Goal: Transaction & Acquisition: Purchase product/service

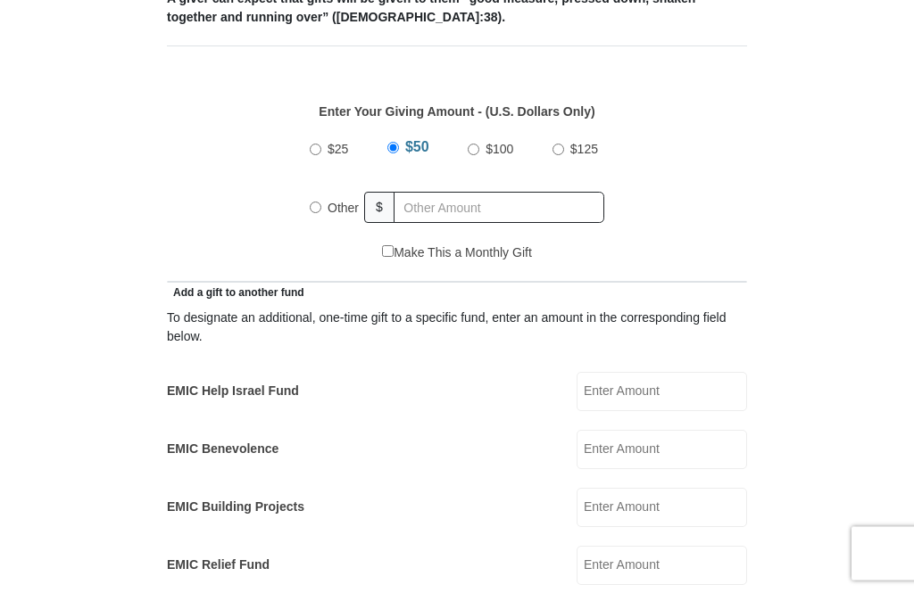
scroll to position [748, 0]
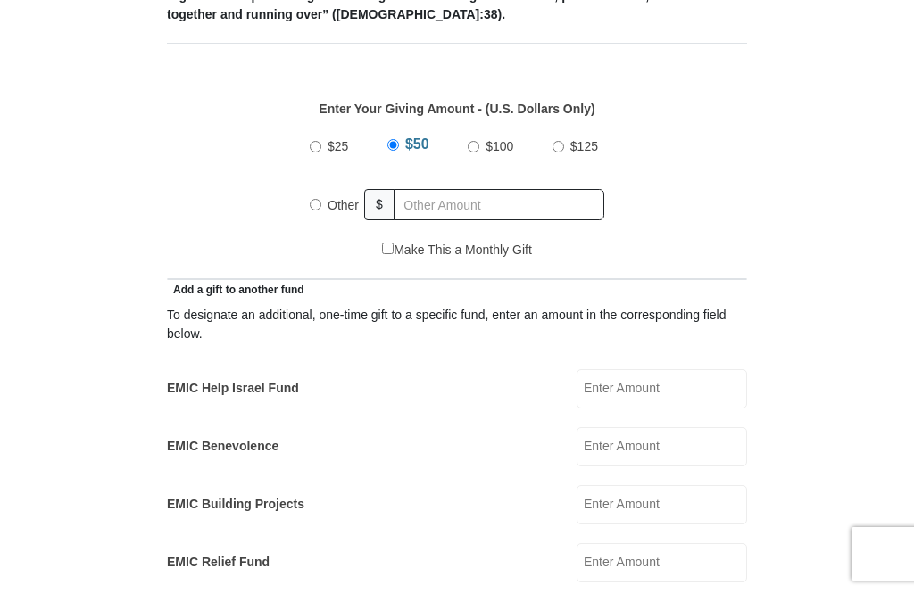
click at [471, 147] on input "$100" at bounding box center [473, 147] width 12 height 12
radio input "true"
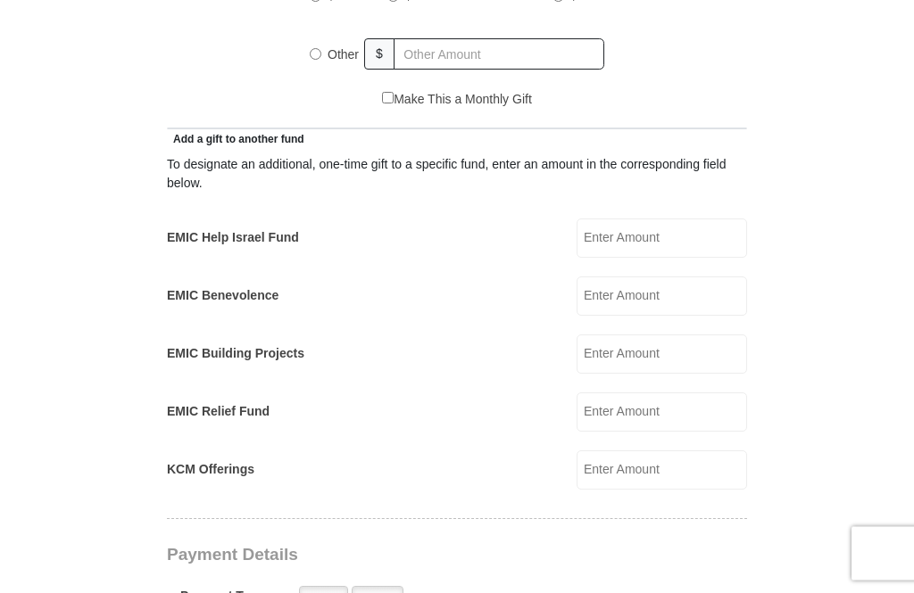
scroll to position [899, 0]
click at [672, 469] on input "KCM Offerings" at bounding box center [661, 469] width 170 height 39
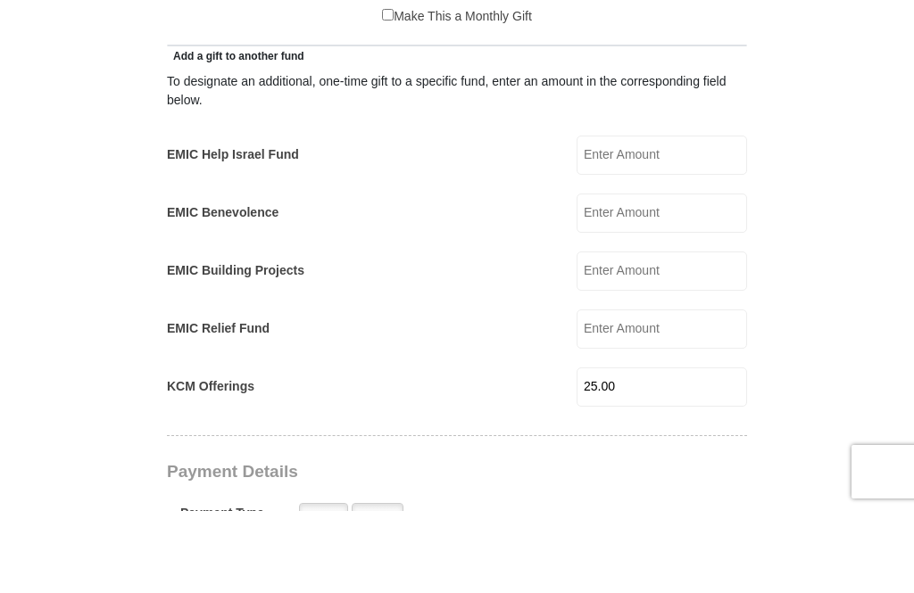
type input "25.00"
click at [665, 218] on input "EMIC Help Israel Fund" at bounding box center [661, 237] width 170 height 39
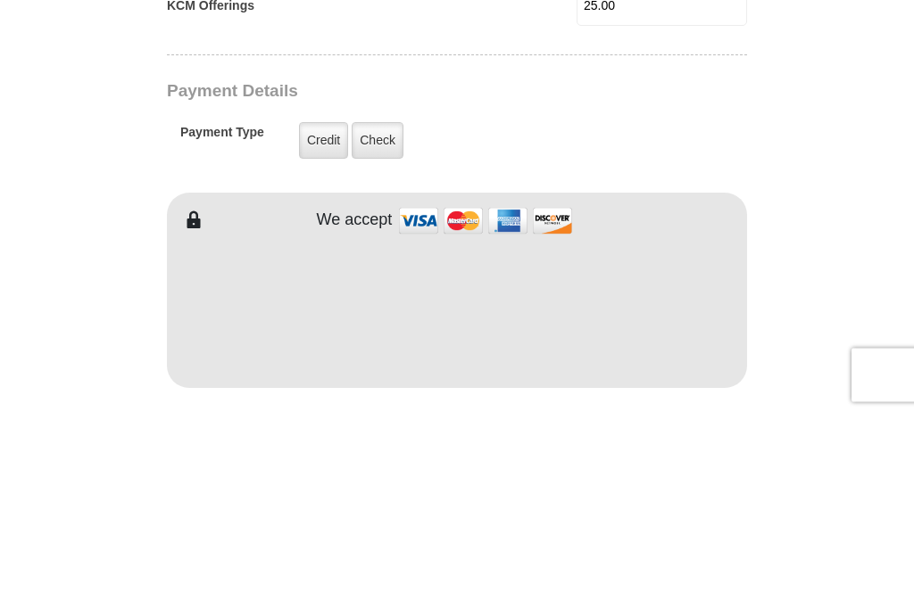
scroll to position [1179, 0]
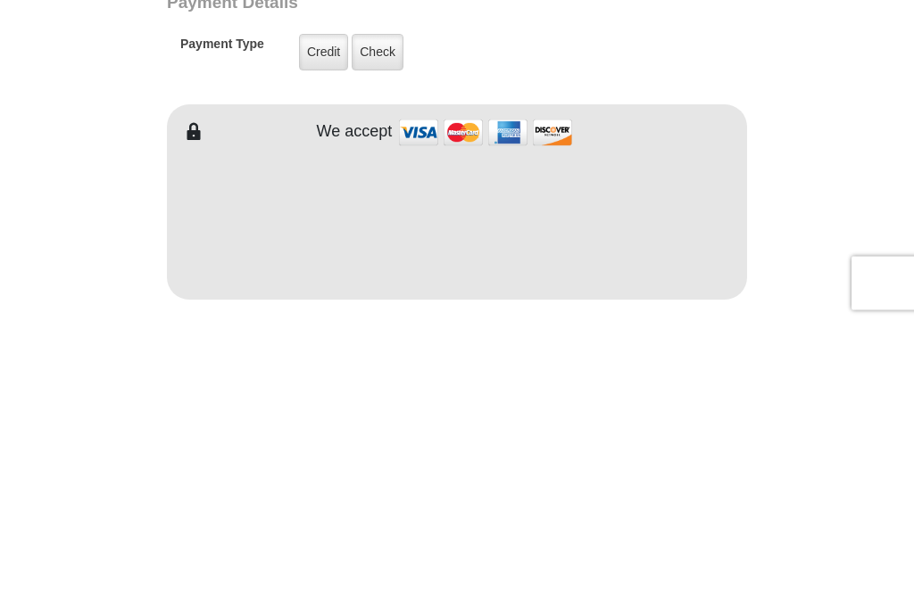
type input "25.00"
click at [317, 305] on label "Credit" at bounding box center [323, 323] width 49 height 37
click at [0, 0] on input "Credit" at bounding box center [0, 0] width 0 height 0
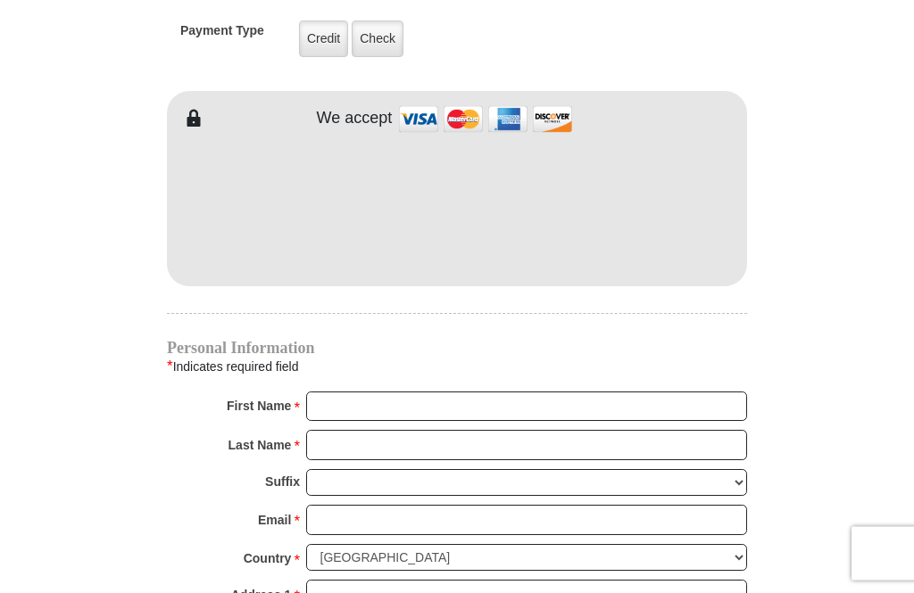
scroll to position [1460, 0]
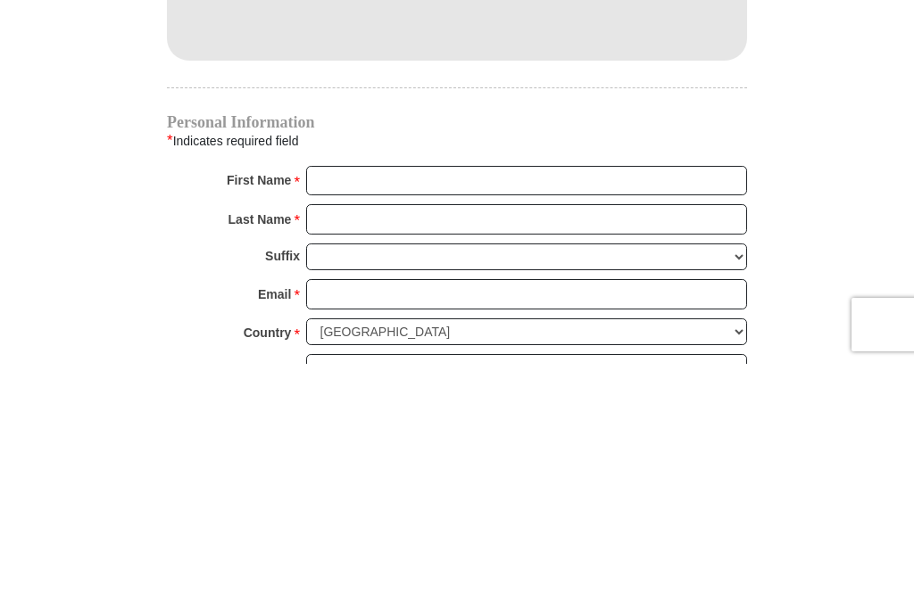
click at [325, 395] on input "First Name *" at bounding box center [526, 410] width 441 height 30
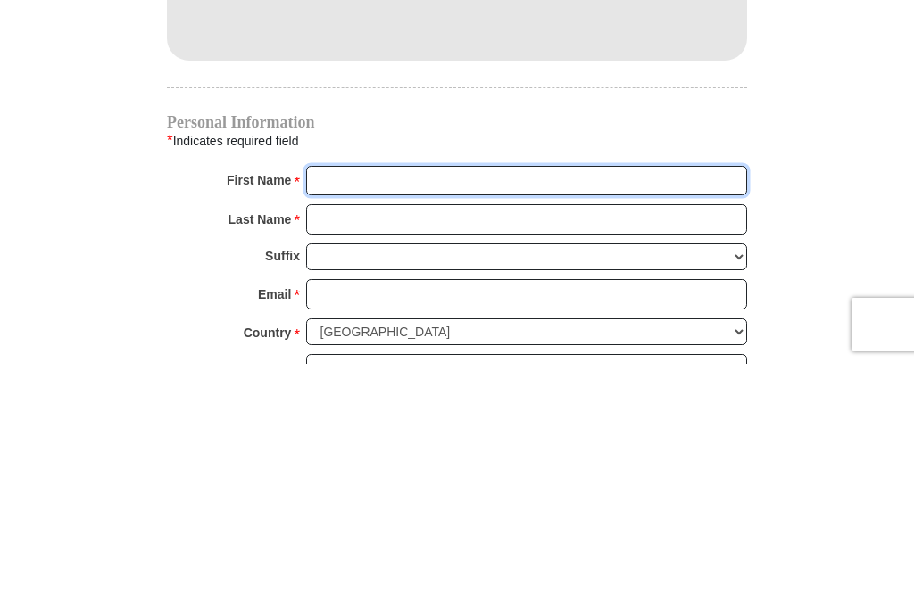
type input "[PERSON_NAME]"
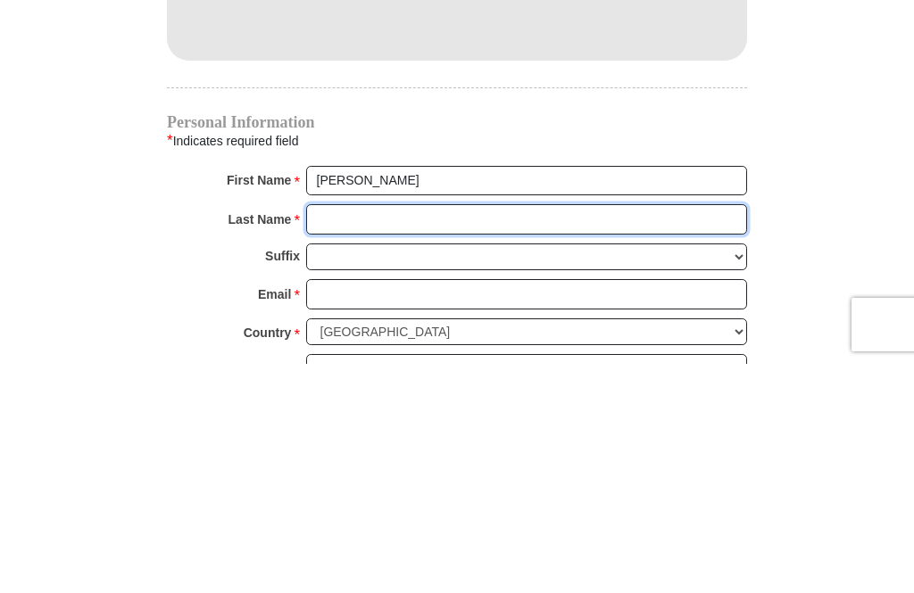
click at [335, 434] on input "Last Name *" at bounding box center [526, 449] width 441 height 30
type input "[PERSON_NAME]"
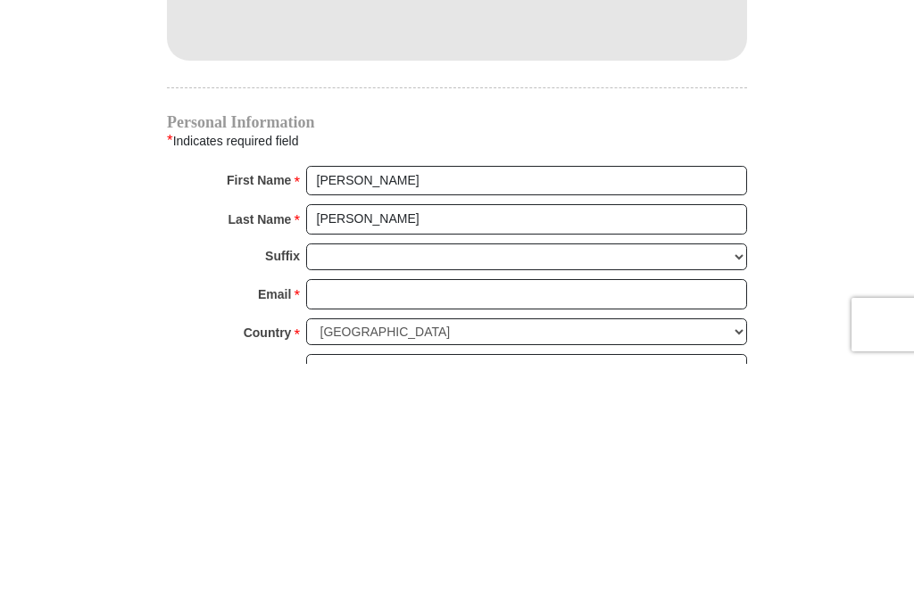
scroll to position [1690, 0]
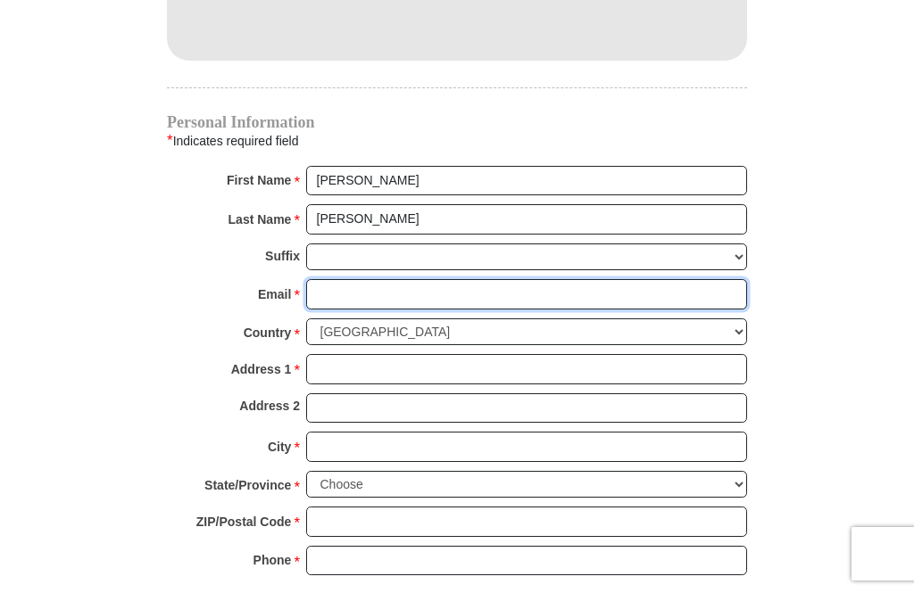
click at [340, 285] on input "Email *" at bounding box center [526, 294] width 441 height 30
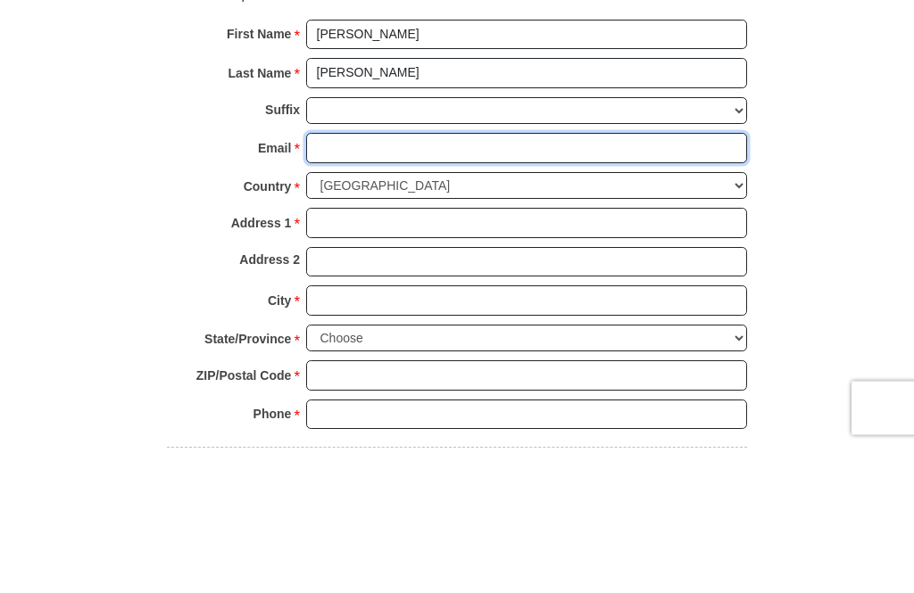
type input "[EMAIL_ADDRESS][DOMAIN_NAME]"
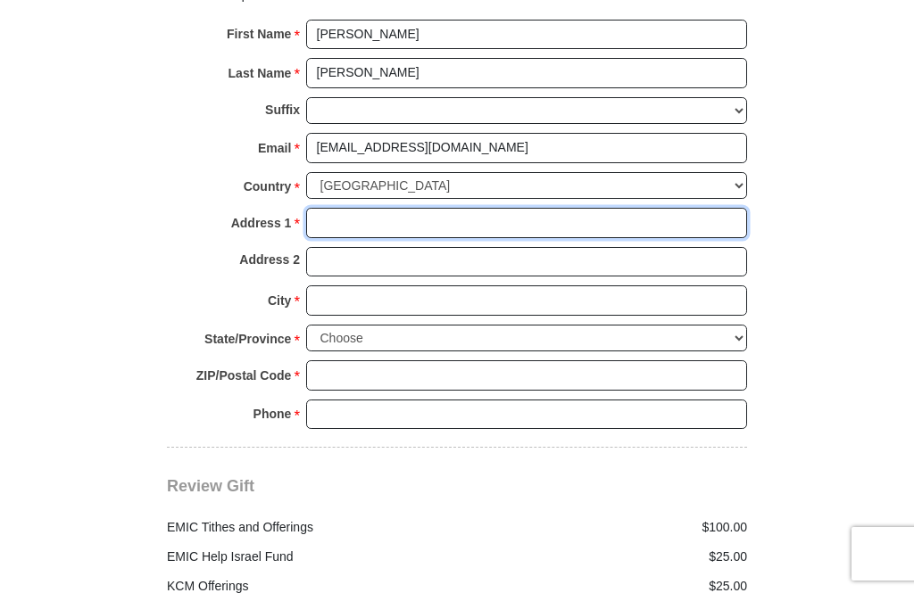
click at [350, 208] on input "Address 1 *" at bounding box center [526, 223] width 441 height 30
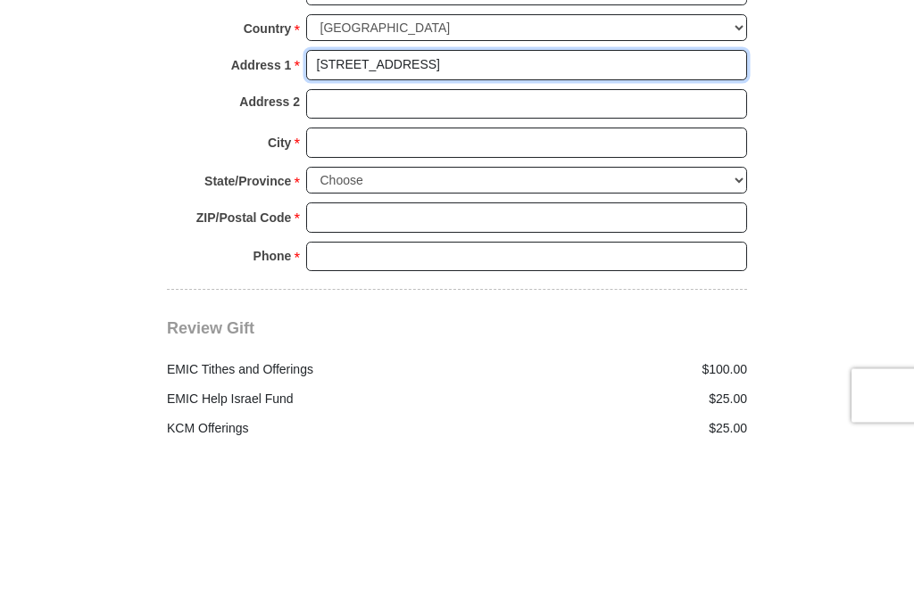
type input "[STREET_ADDRESS]"
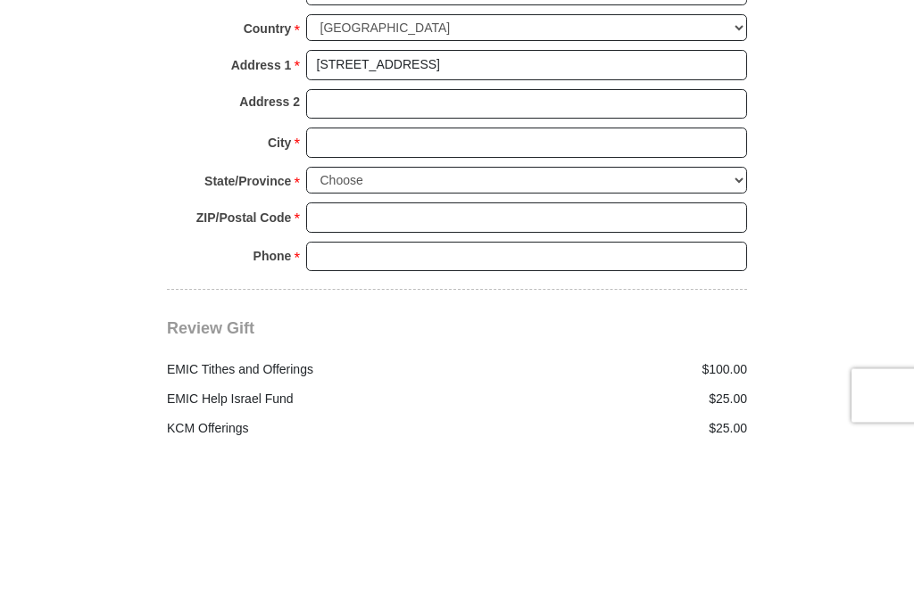
click at [335, 286] on input "City *" at bounding box center [526, 301] width 441 height 30
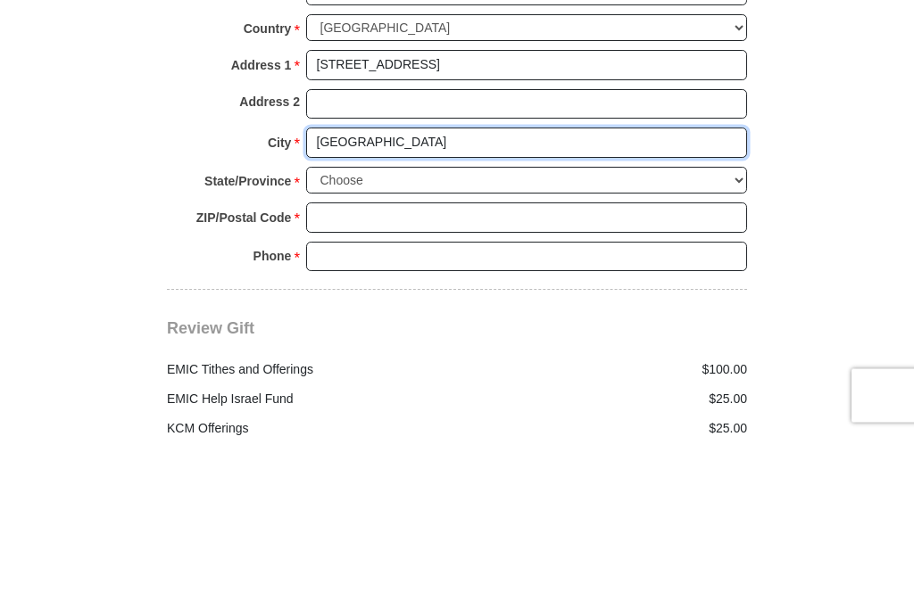
type input "[GEOGRAPHIC_DATA]"
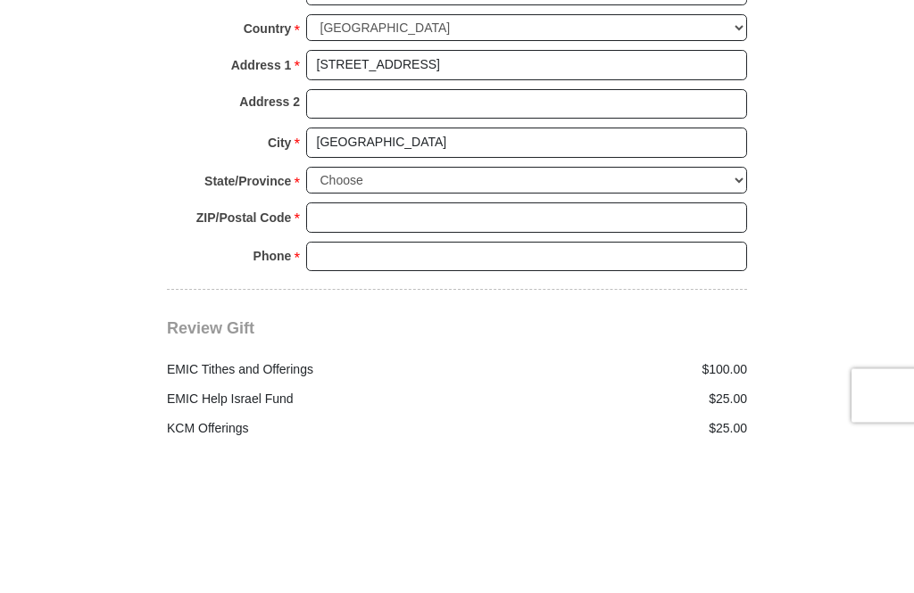
click at [359, 326] on select "Choose [US_STATE] [US_STATE] [US_STATE] [US_STATE] [US_STATE] Armed Forces Amer…" at bounding box center [526, 340] width 441 height 28
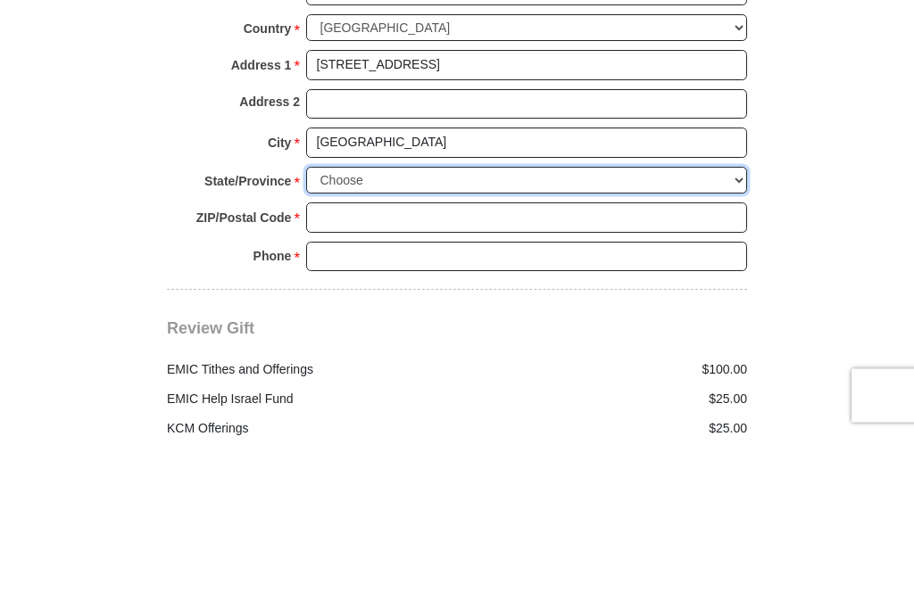
scroll to position [1994, 0]
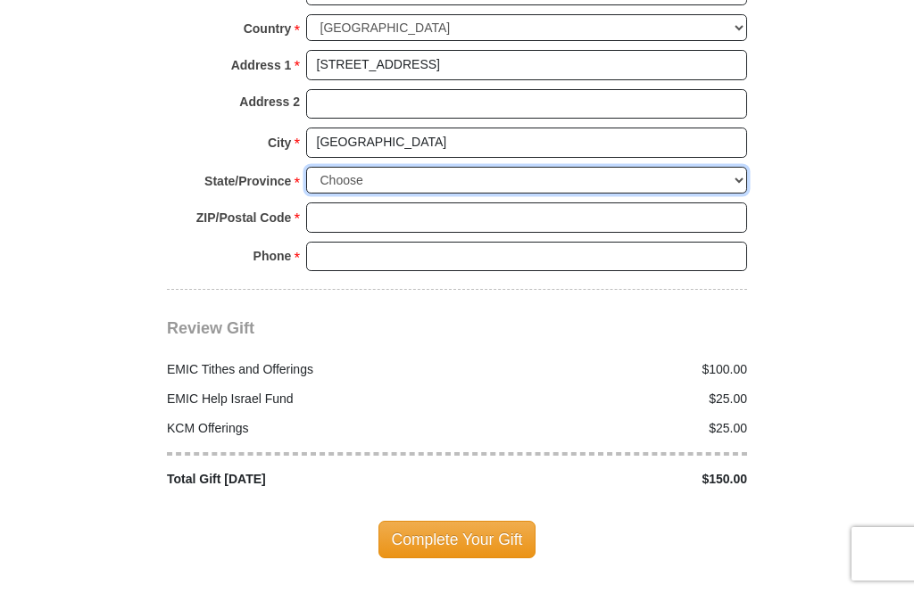
select select "FL"
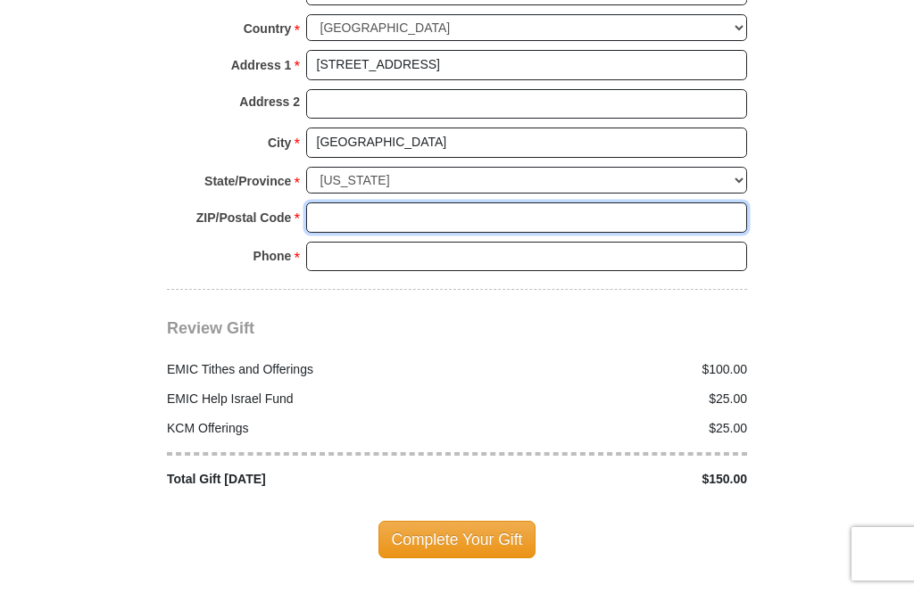
click at [342, 203] on input "ZIP/Postal Code *" at bounding box center [526, 218] width 441 height 30
type input "32211"
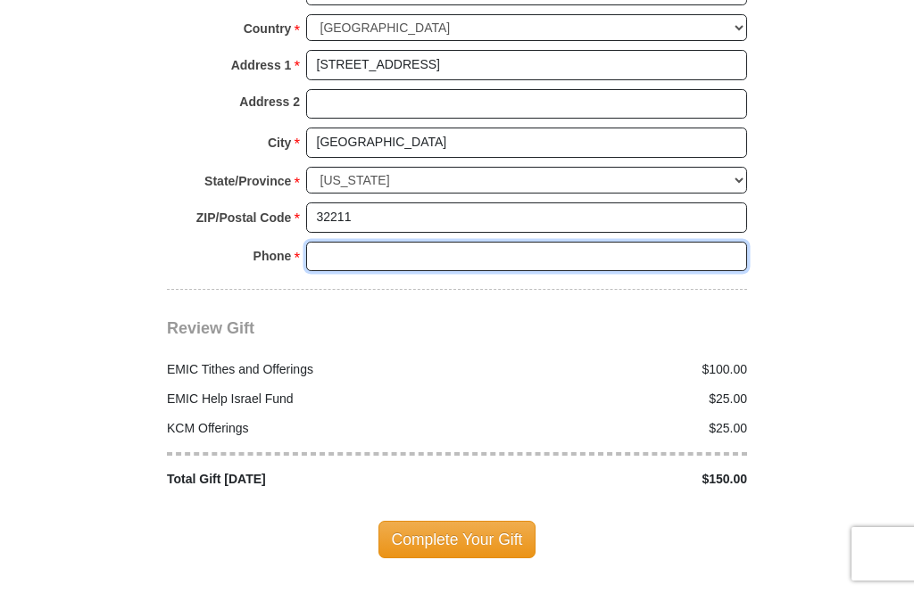
click at [327, 242] on input "Phone * *" at bounding box center [526, 257] width 441 height 30
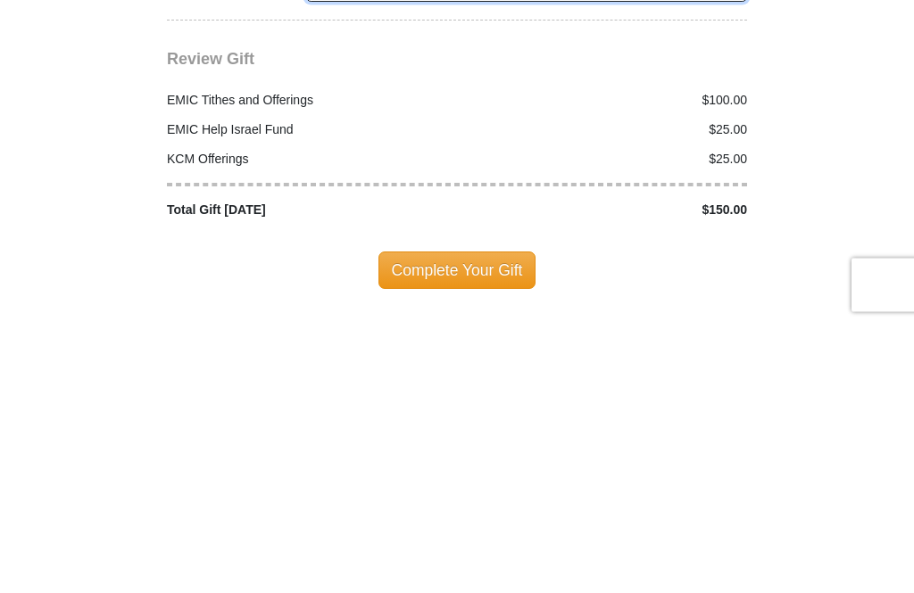
scroll to position [2008, 0]
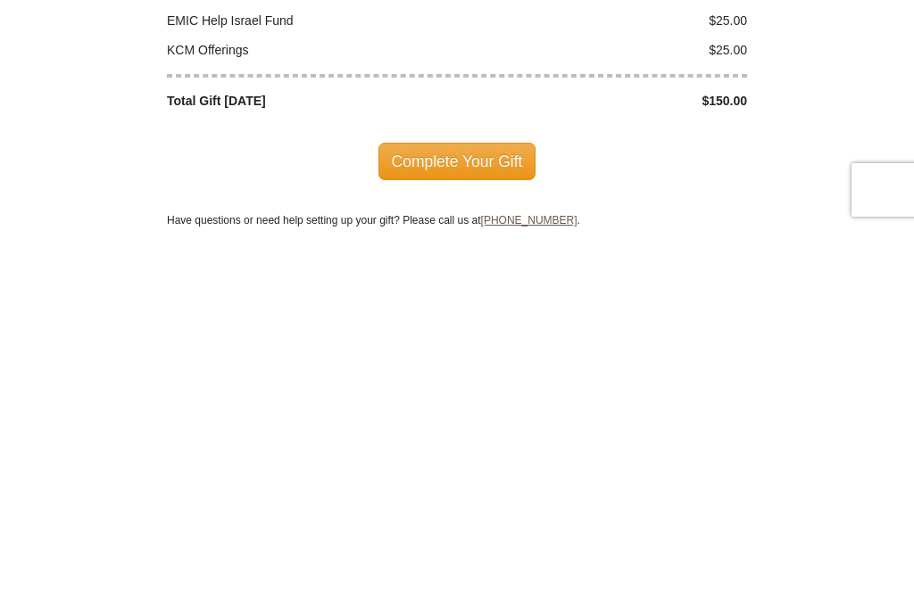
type input "9047559510"
click at [452, 507] on span "Complete Your Gift" at bounding box center [457, 525] width 158 height 37
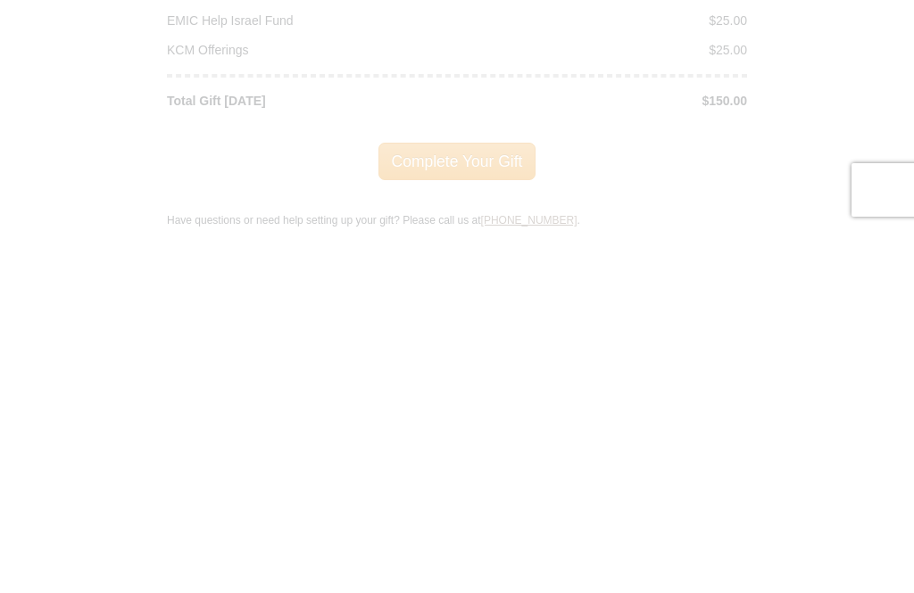
scroll to position [2373, 0]
